Goal: Transaction & Acquisition: Obtain resource

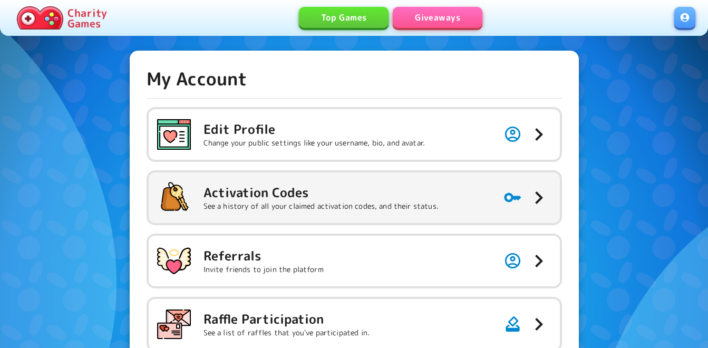
click at [290, 185] on h5 "Activation Codes" at bounding box center [321, 192] width 235 height 17
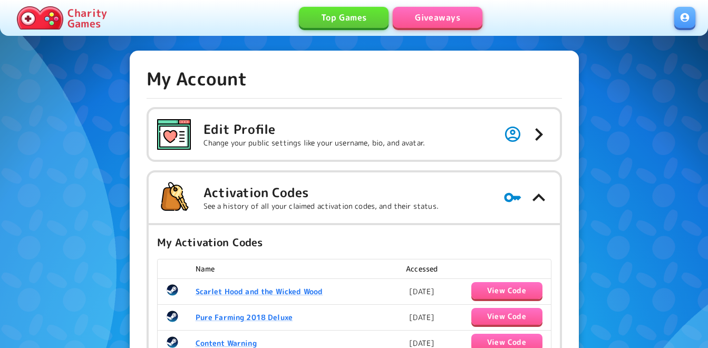
click at [463, 17] on link "Giveaways" at bounding box center [438, 17] width 90 height 21
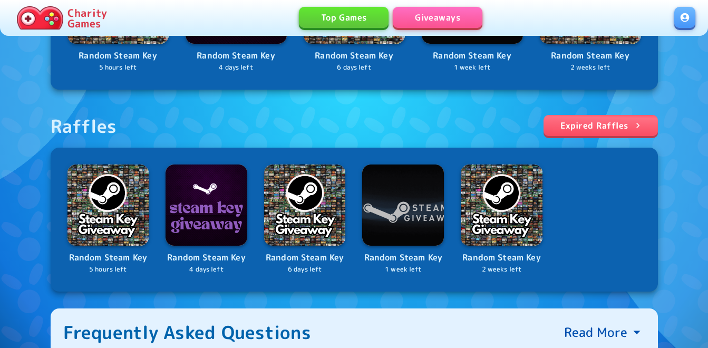
scroll to position [316, 0]
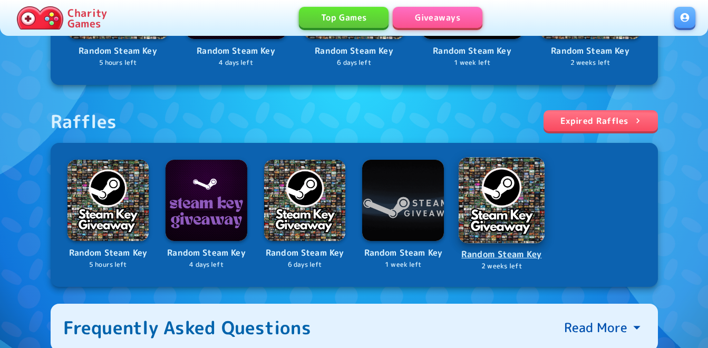
click at [502, 198] on img at bounding box center [502, 200] width 86 height 86
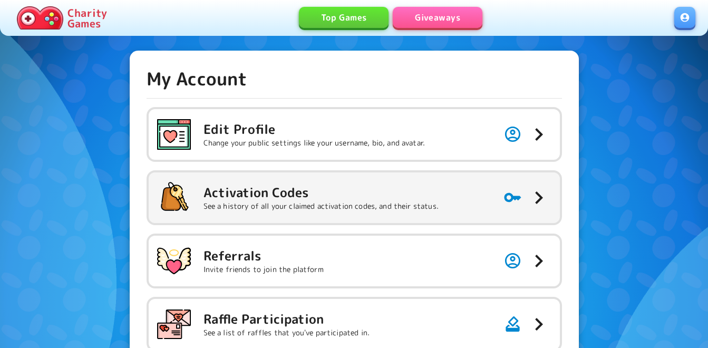
click at [394, 203] on p "See a history of all your claimed activation codes, and their status." at bounding box center [321, 206] width 235 height 11
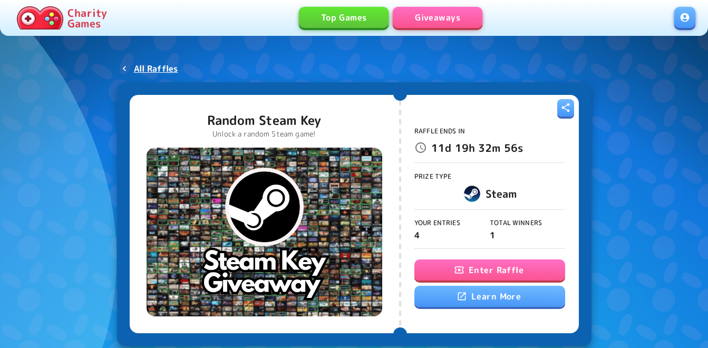
click at [448, 273] on button "Enter Raffle" at bounding box center [489, 269] width 151 height 21
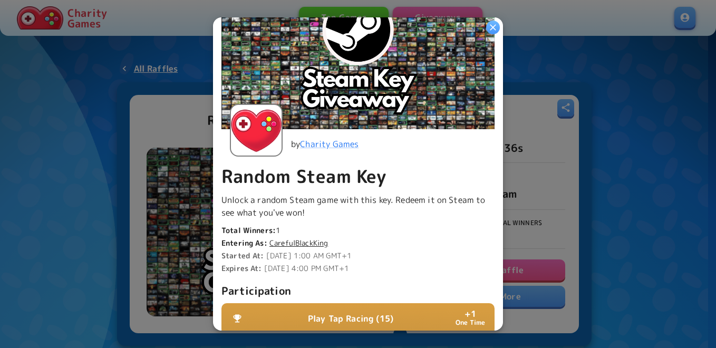
scroll to position [158, 0]
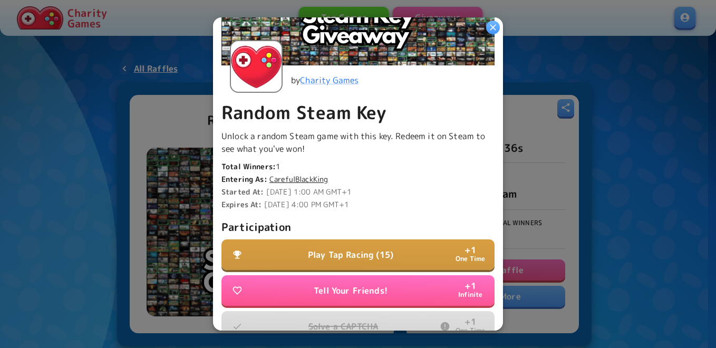
click at [338, 248] on p "Play Tap Racing (15)" at bounding box center [350, 254] width 85 height 13
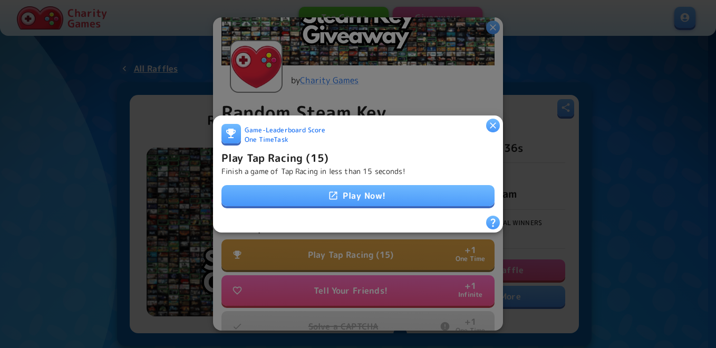
click at [369, 191] on link "Play Now!" at bounding box center [357, 195] width 273 height 21
click at [313, 157] on h6 "Play Tap Racing (15)" at bounding box center [274, 157] width 107 height 17
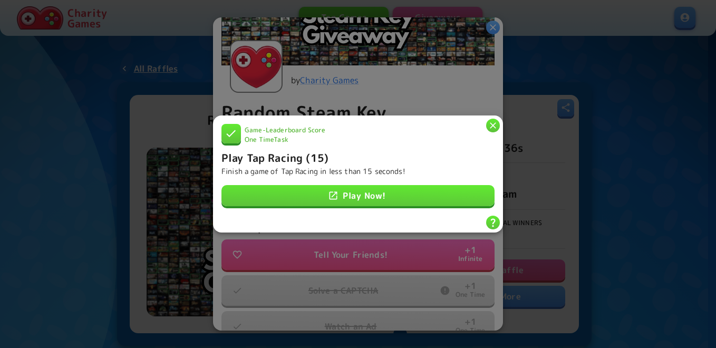
click at [491, 121] on icon "button" at bounding box center [493, 125] width 11 height 11
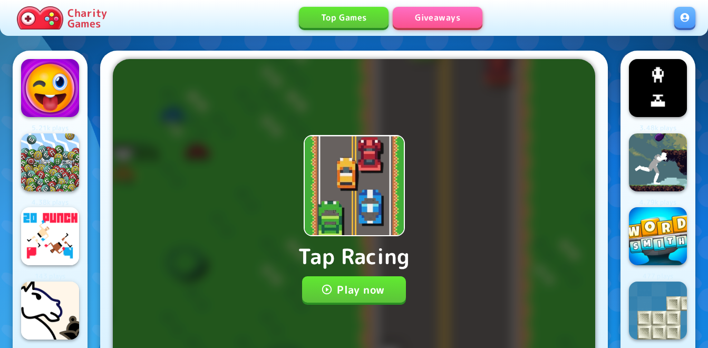
click at [349, 290] on button "Play now" at bounding box center [354, 289] width 104 height 26
